Goal: Task Accomplishment & Management: Manage account settings

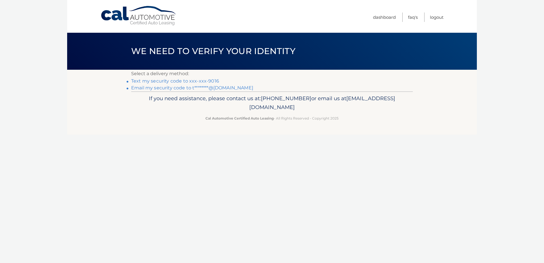
click at [206, 80] on link "Text my security code to xxx-xxx-9016" at bounding box center [175, 80] width 88 height 5
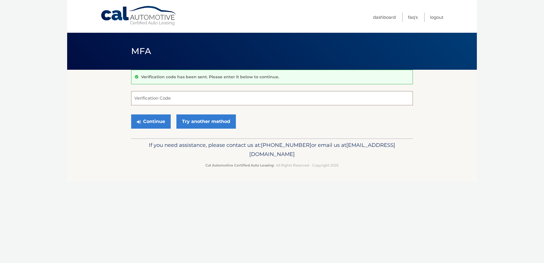
click at [237, 99] on input "Verification Code" at bounding box center [271, 98] width 281 height 14
type input "441977"
click at [157, 120] on button "Continue" at bounding box center [151, 121] width 40 height 14
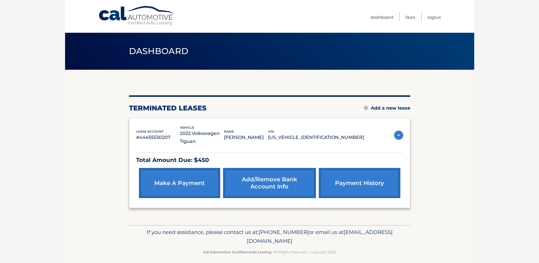
click at [270, 183] on link "Add/Remove bank account info" at bounding box center [269, 183] width 93 height 30
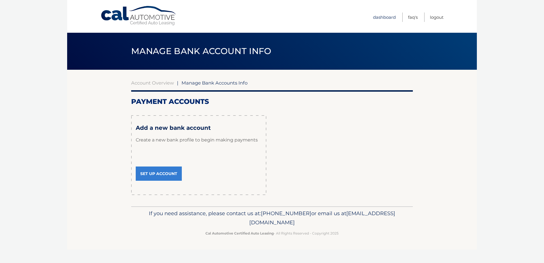
click at [384, 14] on link "Dashboard" at bounding box center [384, 17] width 23 height 9
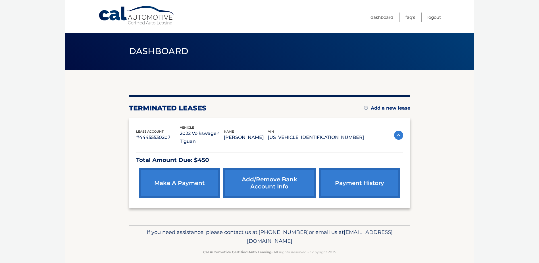
click at [398, 134] on img at bounding box center [398, 134] width 9 height 9
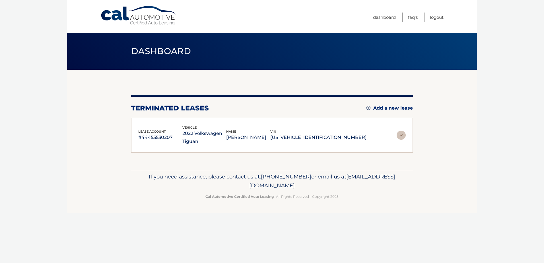
click at [398, 134] on img at bounding box center [400, 134] width 9 height 9
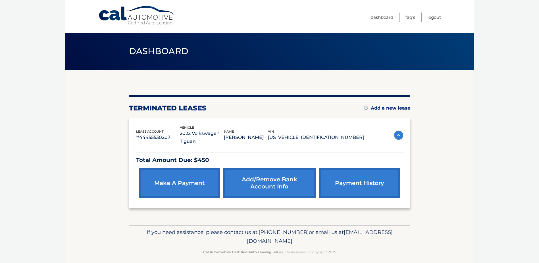
click at [361, 180] on link "payment history" at bounding box center [359, 183] width 81 height 30
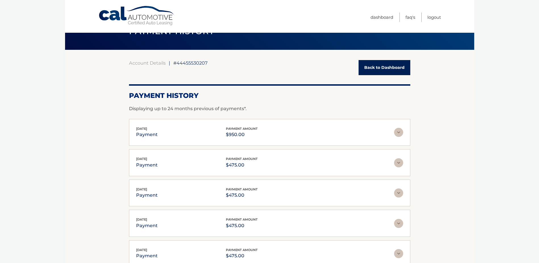
scroll to position [13, 0]
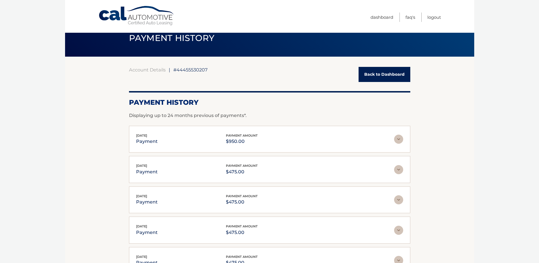
click at [368, 70] on link "Back to Dashboard" at bounding box center [385, 74] width 52 height 15
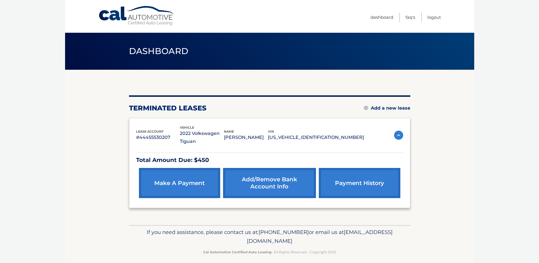
click at [184, 185] on link "make a payment" at bounding box center [179, 183] width 81 height 30
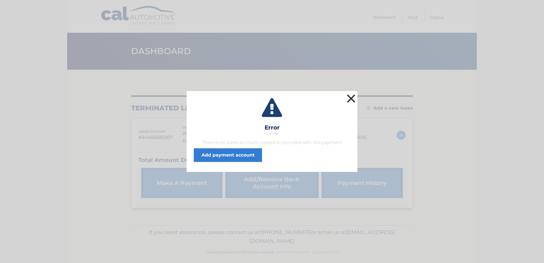
click at [350, 97] on button "×" at bounding box center [350, 98] width 11 height 11
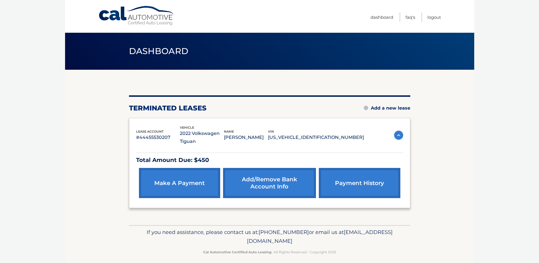
click at [269, 179] on link "Add/Remove bank account info" at bounding box center [269, 183] width 93 height 30
click at [369, 182] on link "payment history" at bounding box center [359, 183] width 81 height 30
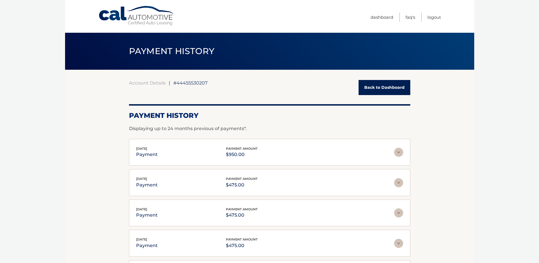
click at [377, 85] on link "Back to Dashboard" at bounding box center [385, 87] width 52 height 15
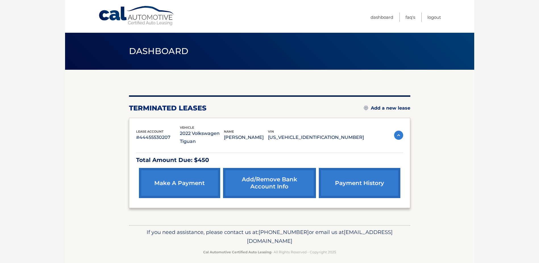
click at [400, 135] on img at bounding box center [398, 134] width 9 height 9
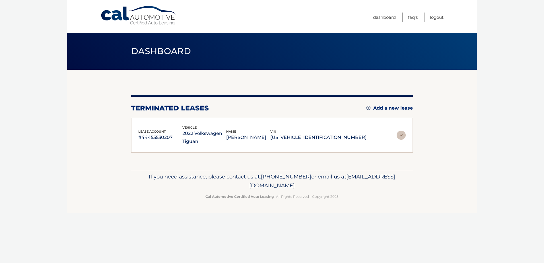
click at [400, 135] on img at bounding box center [400, 134] width 9 height 9
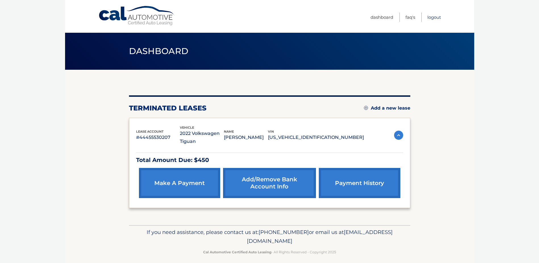
click at [433, 18] on link "Logout" at bounding box center [435, 17] width 14 height 9
